Goal: Transaction & Acquisition: Purchase product/service

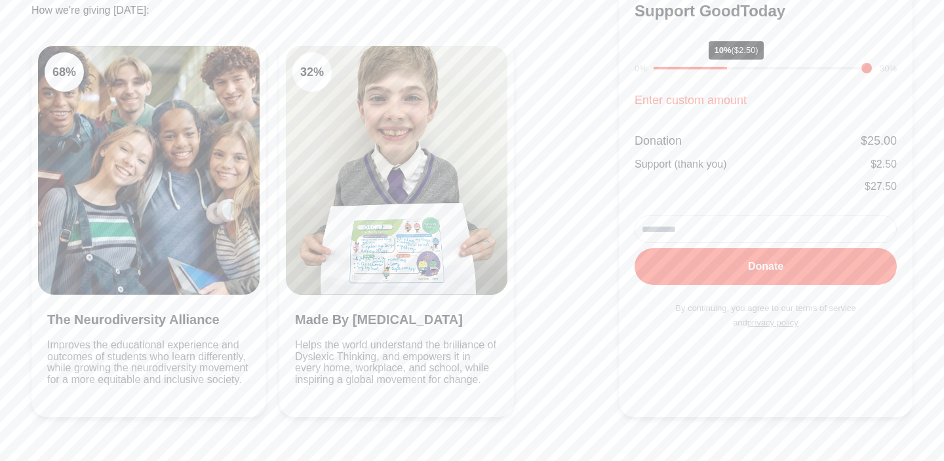
scroll to position [295, 0]
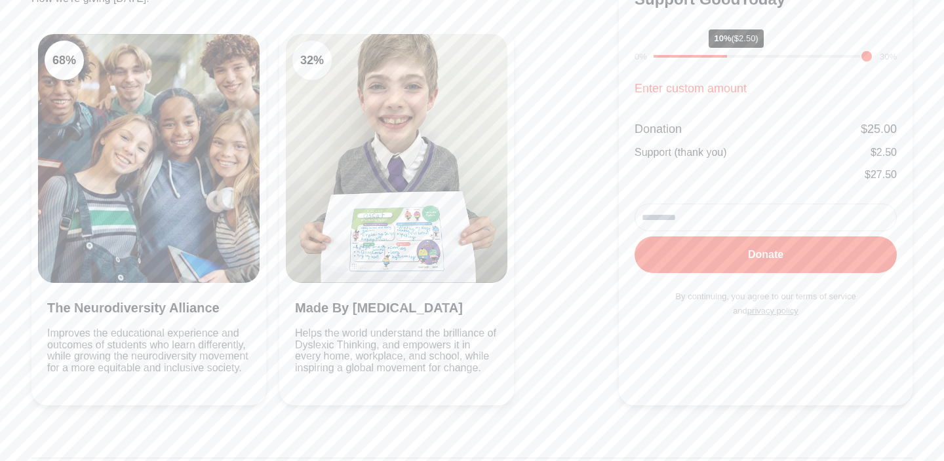
click at [742, 220] on input "email" at bounding box center [766, 218] width 262 height 28
type input "**********"
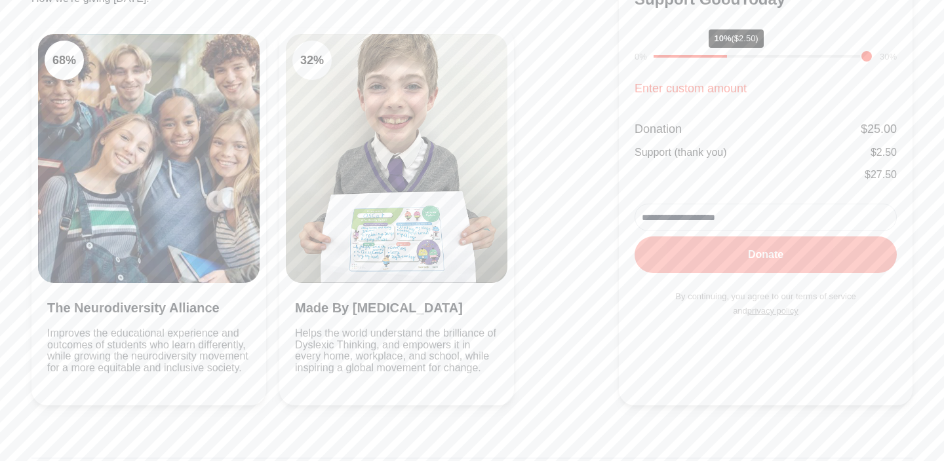
click at [754, 256] on button "Donate" at bounding box center [766, 255] width 262 height 37
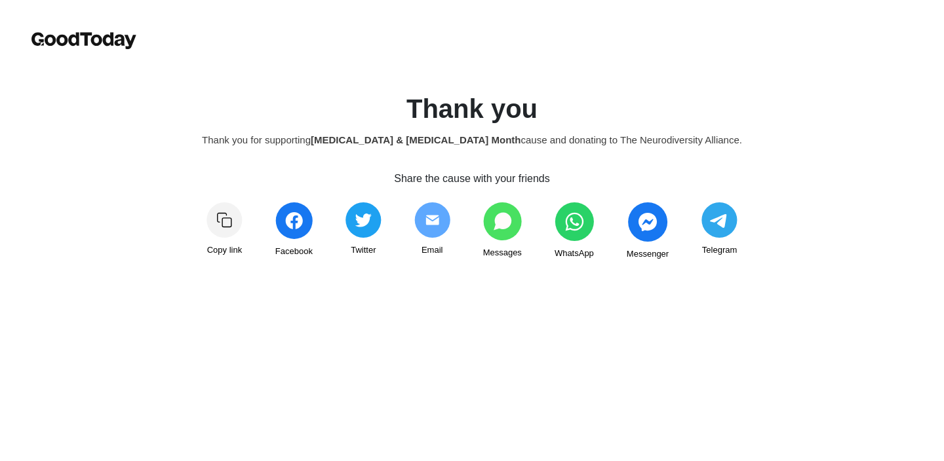
click at [840, 284] on div "Link copied Copy link Facebook Twitter Email Messages WhatsApp Messenger Messen…" at bounding box center [471, 254] width 819 height 102
click at [854, 279] on div "Link copied Copy link Facebook Twitter Email Messages WhatsApp Messenger Messen…" at bounding box center [471, 254] width 819 height 102
